Goal: Task Accomplishment & Management: Complete application form

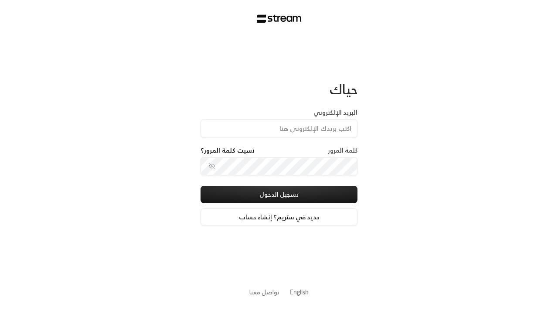
click at [269, 131] on input "البريد الإلكتروني" at bounding box center [278, 128] width 157 height 18
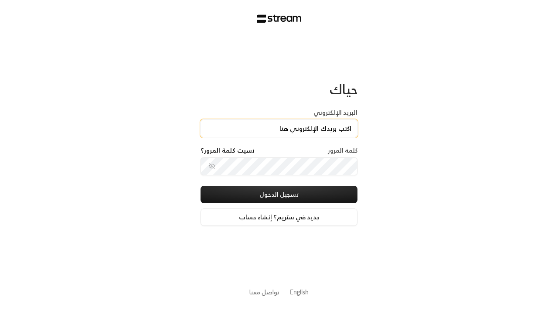
click at [279, 128] on input "البريد الإلكتروني" at bounding box center [278, 128] width 157 height 18
type input "[PERSON_NAME][EMAIL_ADDRESS][DOMAIN_NAME]"
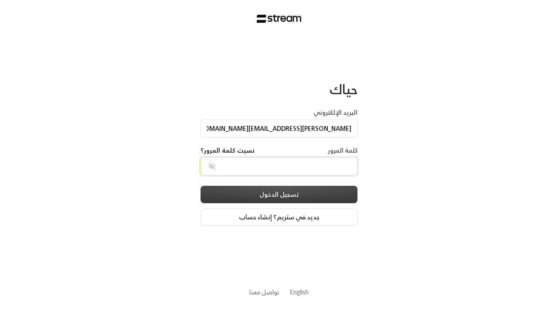
click at [296, 194] on button "تسجيل الدخول" at bounding box center [278, 194] width 157 height 17
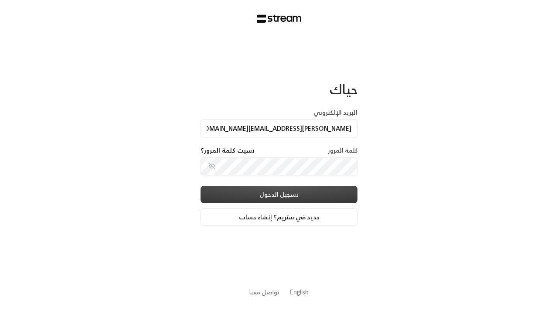
click at [279, 194] on button "تسجيل الدخول" at bounding box center [278, 194] width 157 height 17
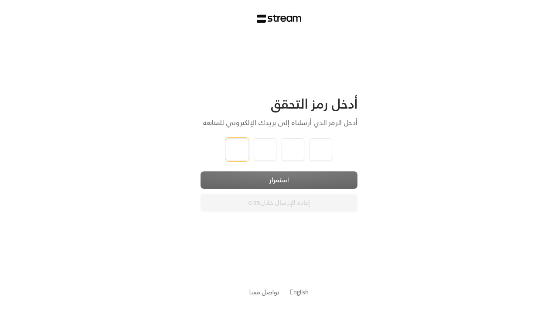
click at [240, 153] on input "tel" at bounding box center [237, 149] width 23 height 23
click at [237, 149] on input "tel" at bounding box center [237, 149] width 23 height 23
type input "1"
type input "2"
type input "3"
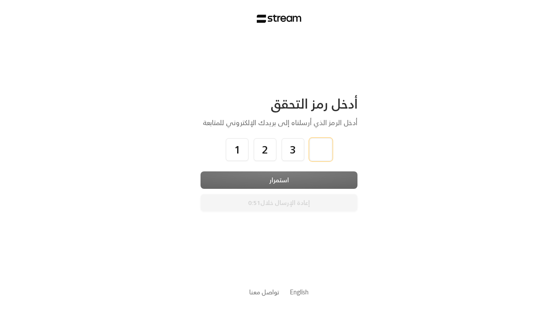
type input "4"
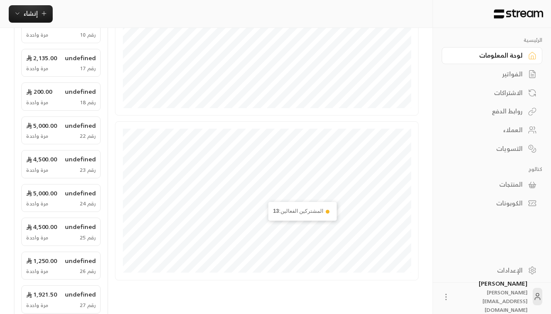
scroll to position [301, 0]
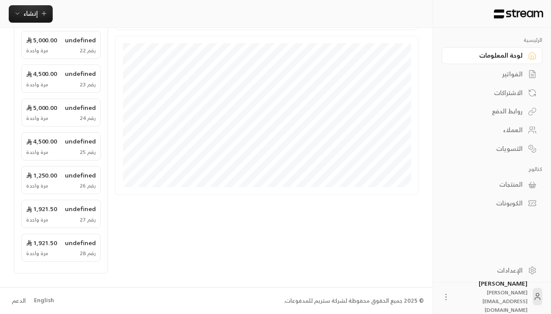
click at [43, 305] on li "English" at bounding box center [43, 300] width 31 height 17
click at [43, 300] on div "English" at bounding box center [44, 300] width 20 height 9
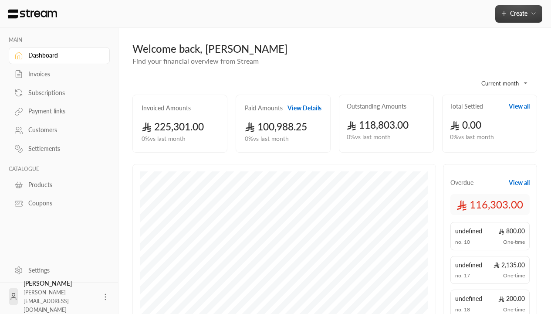
click at [531, 17] on icon "button" at bounding box center [533, 13] width 7 height 7
click at [518, 14] on span "Create" at bounding box center [518, 13] width 17 height 7
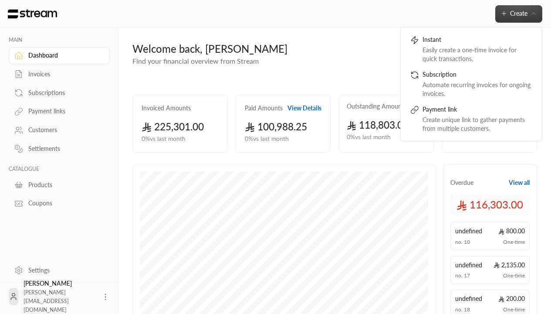
click at [60, 128] on div "Customers" at bounding box center [63, 129] width 71 height 9
click at [58, 130] on div "Customers" at bounding box center [63, 129] width 71 height 9
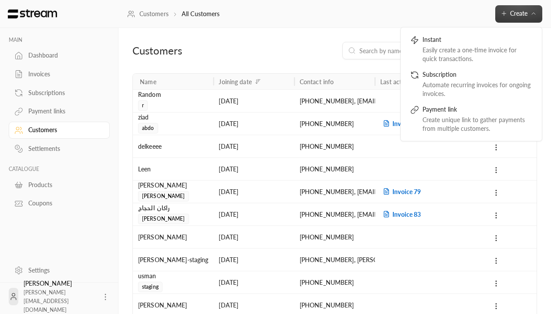
click at [538, 15] on button "Create" at bounding box center [518, 13] width 47 height 17
click at [518, 14] on span "Create" at bounding box center [518, 13] width 17 height 7
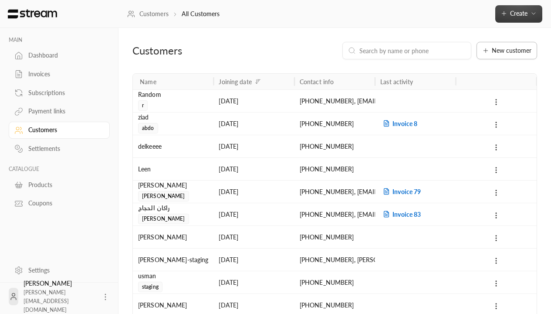
click at [501, 51] on span "New customer" at bounding box center [512, 50] width 40 height 6
click at [507, 51] on span "New customer" at bounding box center [512, 50] width 40 height 6
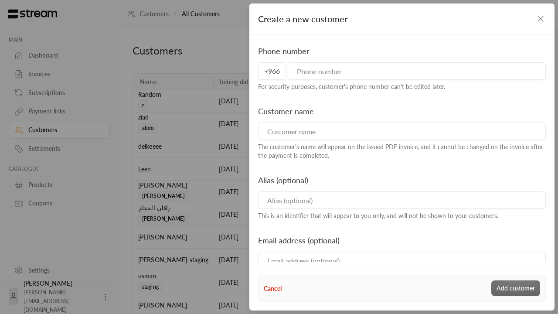
click at [456, 76] on input "tel" at bounding box center [417, 70] width 258 height 17
click at [416, 71] on input "tel" at bounding box center [417, 70] width 258 height 17
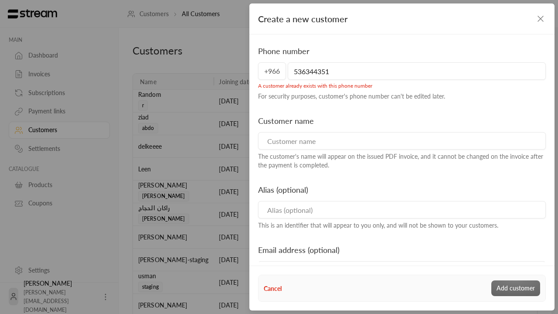
click at [374, 145] on input at bounding box center [402, 140] width 288 height 17
type input "536344351"
click at [400, 141] on input at bounding box center [402, 140] width 288 height 17
click at [305, 211] on input at bounding box center [402, 209] width 288 height 17
type input "Rashad test"
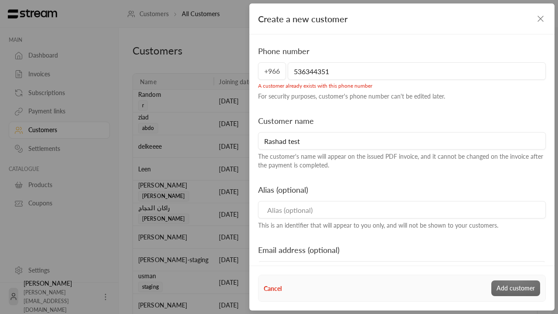
click at [400, 210] on input at bounding box center [402, 209] width 288 height 17
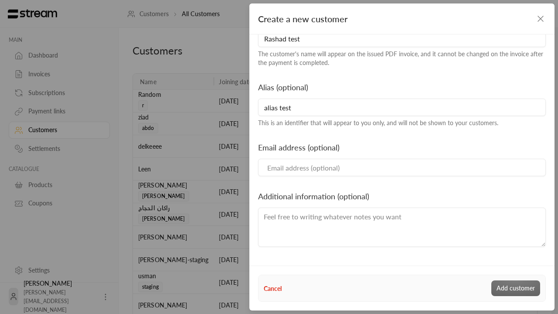
scroll to position [142, 0]
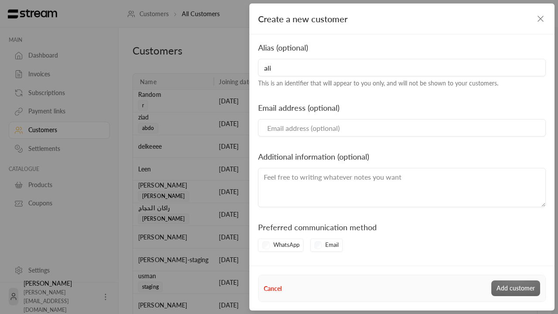
click at [293, 126] on input "Email" at bounding box center [402, 127] width 288 height 17
type input "ali"
click at [400, 128] on input "Email" at bounding box center [402, 127] width 288 height 17
click at [304, 173] on textarea at bounding box center [402, 187] width 288 height 39
type input "[EMAIL_ADDRESS][DOMAIN_NAME]"
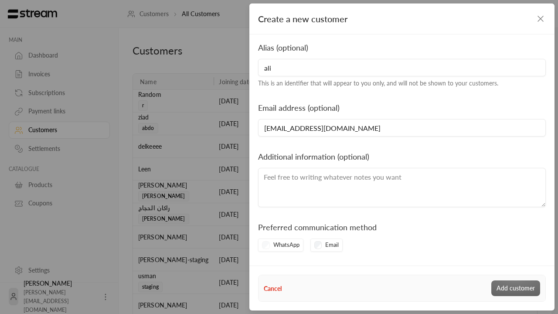
click at [400, 187] on textarea at bounding box center [402, 187] width 288 height 39
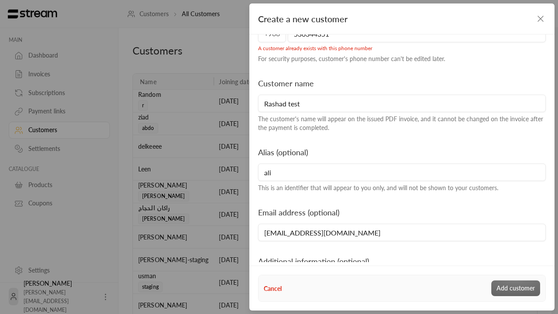
scroll to position [0, 0]
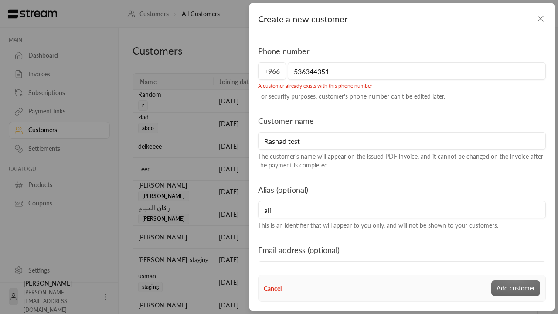
click at [334, 72] on input "536344351" at bounding box center [417, 70] width 258 height 17
type textarea "Additional notes to write"
click at [416, 71] on input "536344351" at bounding box center [417, 70] width 258 height 17
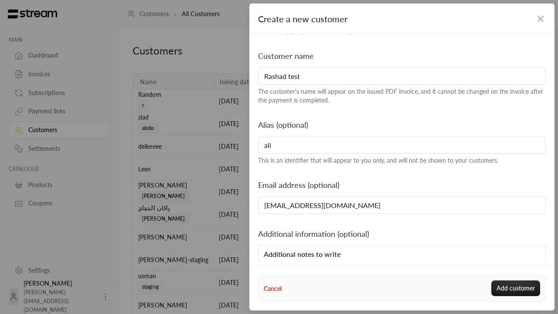
scroll to position [132, 0]
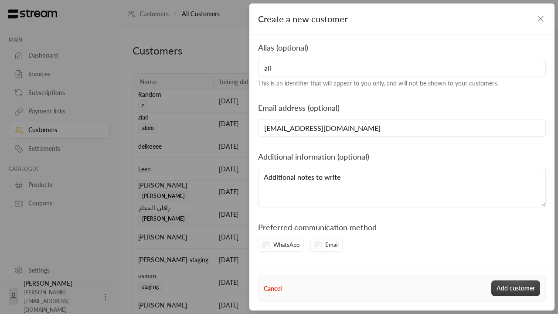
click at [517, 290] on button "Add customer" at bounding box center [515, 288] width 49 height 16
type input "536344350"
click at [515, 288] on button "Add customer" at bounding box center [515, 288] width 49 height 16
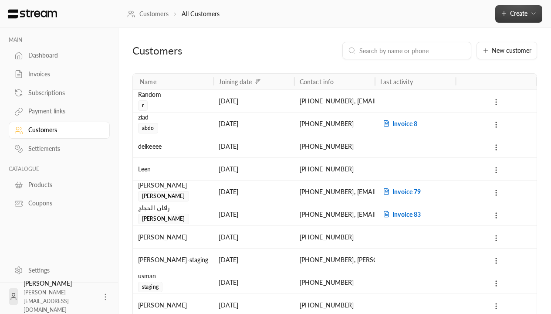
click at [535, 14] on icon "button" at bounding box center [533, 14] width 3 height 2
click at [518, 14] on span "Create" at bounding box center [518, 13] width 17 height 7
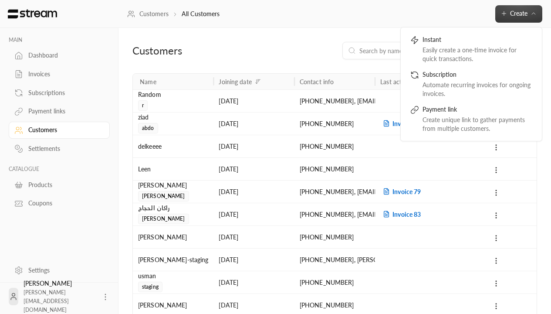
click at [523, 12] on span "Create" at bounding box center [518, 13] width 17 height 7
click at [518, 14] on span "Create" at bounding box center [518, 13] width 17 height 7
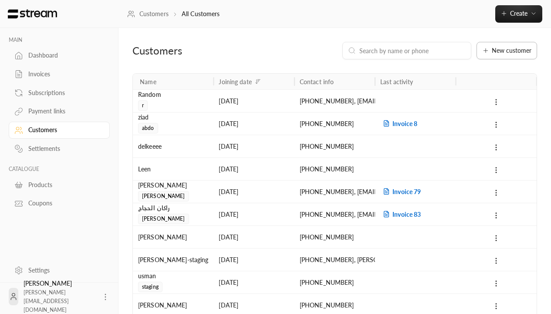
click at [517, 46] on button "New customer" at bounding box center [507, 50] width 61 height 17
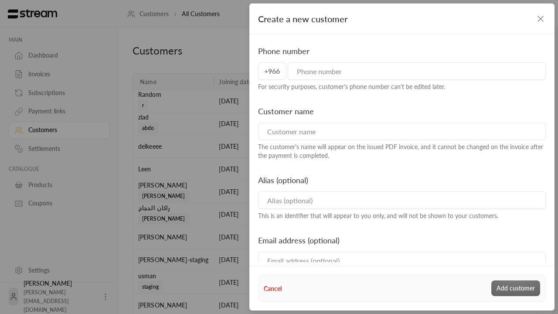
click at [481, 58] on div "Phone number +966 For security purposes, customer's phone number can't be edite…" at bounding box center [402, 68] width 296 height 46
click at [467, 72] on input "tel" at bounding box center [417, 70] width 258 height 17
type input "536344355"
click at [345, 138] on input at bounding box center [402, 130] width 288 height 17
type input "rali"
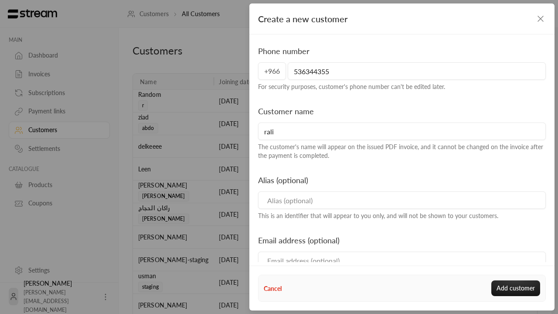
click at [315, 197] on input at bounding box center [402, 199] width 288 height 17
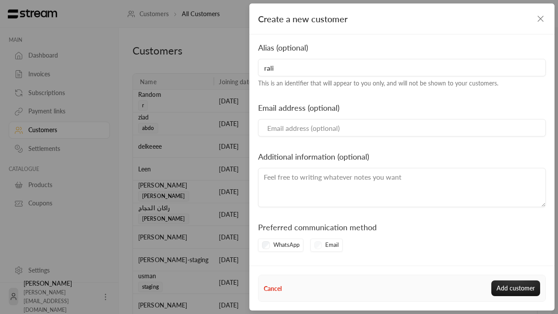
type input "rali"
click at [298, 137] on div "Phone number [PHONE_NUMBER] For security purposes, customer's phone number can'…" at bounding box center [402, 59] width 296 height 294
click at [297, 135] on input "Email" at bounding box center [402, 127] width 288 height 17
click at [298, 194] on textarea at bounding box center [402, 187] width 288 height 39
click at [507, 288] on button "Add customer" at bounding box center [515, 288] width 49 height 16
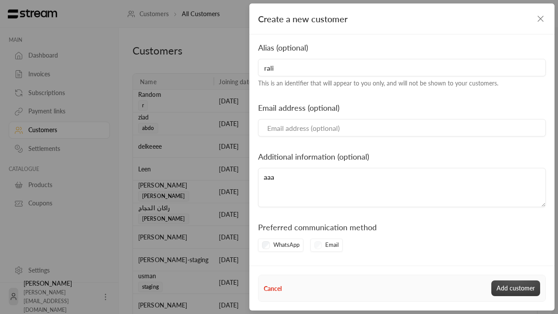
type textarea "aaa"
click at [515, 288] on button "Add customer" at bounding box center [515, 288] width 49 height 16
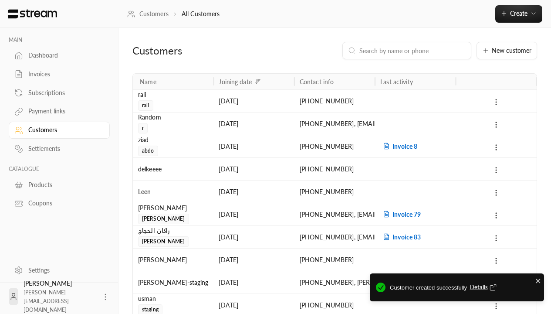
click at [478, 290] on span "Details" at bounding box center [484, 287] width 29 height 9
click at [484, 287] on span "Details" at bounding box center [484, 287] width 29 height 9
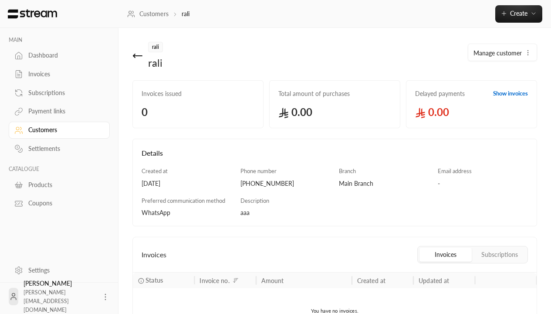
click at [425, 100] on link "Delayed payments Show invoices 0.00" at bounding box center [471, 104] width 131 height 48
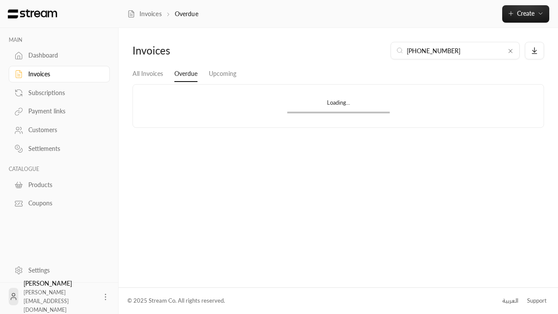
click at [41, 133] on div "Customers" at bounding box center [63, 129] width 71 height 9
